Goal: Register for event/course

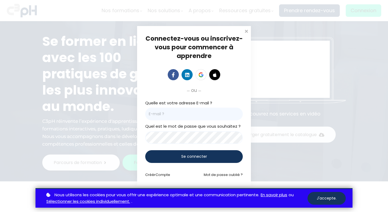
type input "[EMAIL_ADDRESS][DOMAIN_NAME]"
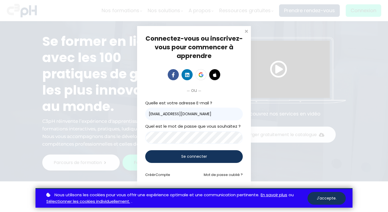
click at [198, 157] on span "Se connecter" at bounding box center [194, 157] width 26 height 6
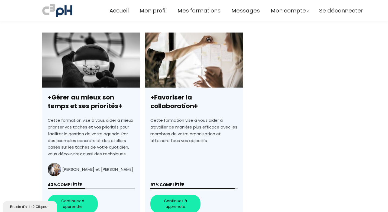
scroll to position [155, 0]
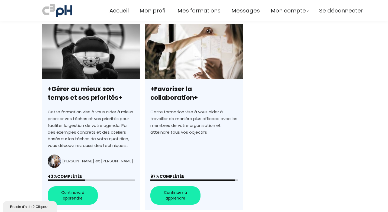
click at [182, 123] on link "+Favoriser la collaboration+" at bounding box center [194, 117] width 98 height 186
